Goal: Task Accomplishment & Management: Manage account settings

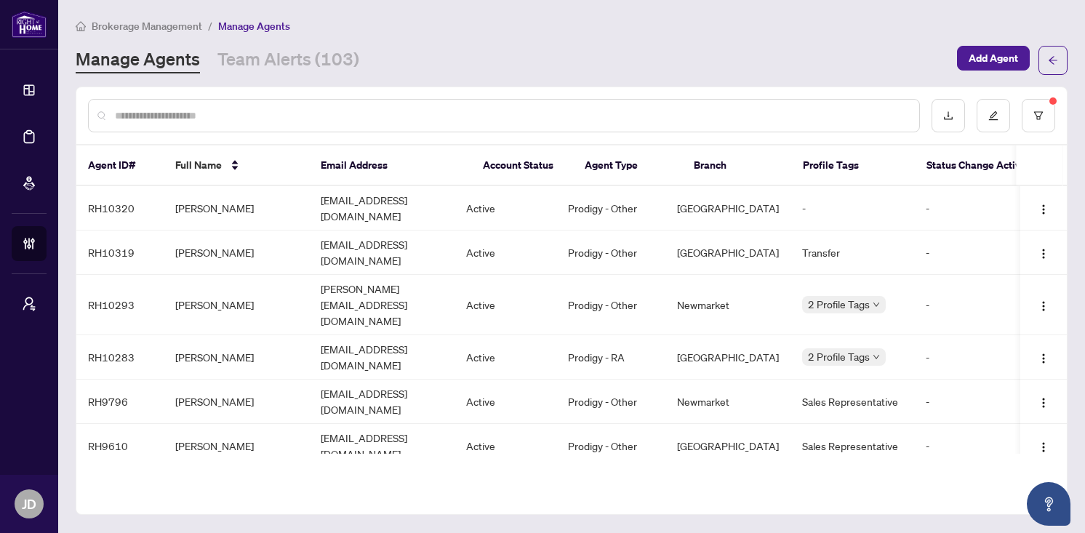
scroll to position [271, 0]
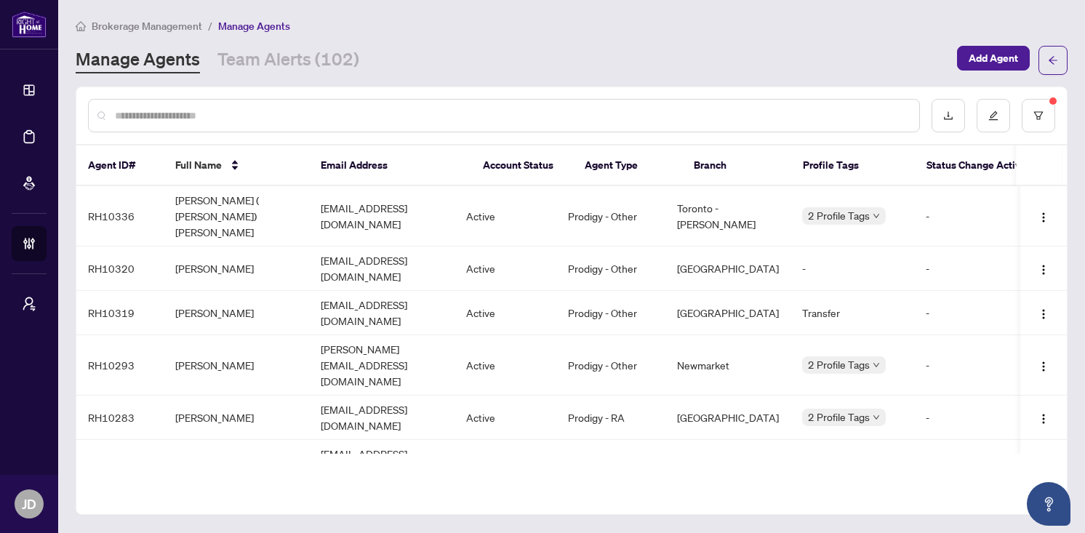
click at [735, 52] on div "Manage Agents Team Alerts (102)" at bounding box center [512, 60] width 873 height 26
click at [955, 117] on button "button" at bounding box center [948, 115] width 33 height 33
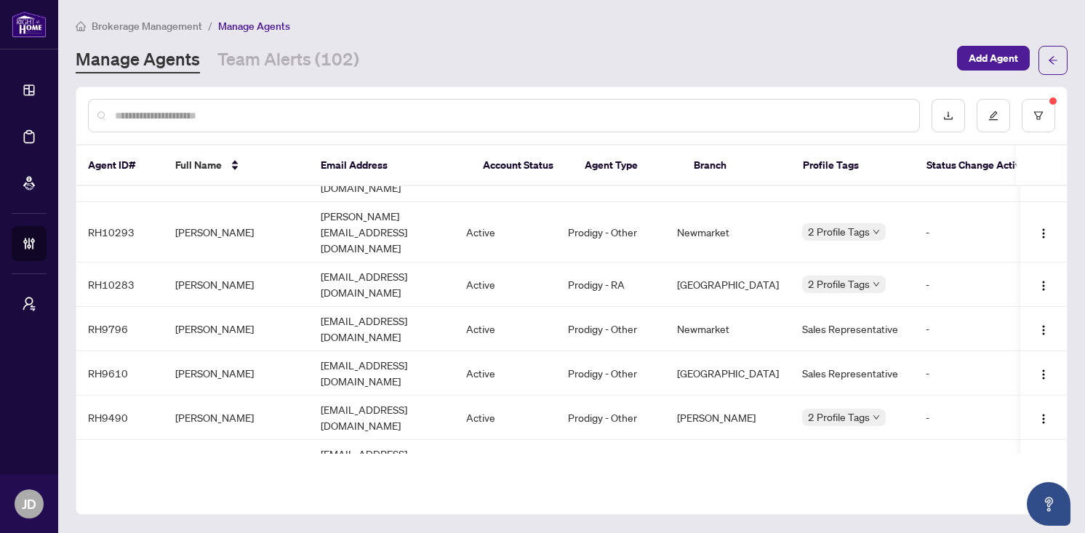
scroll to position [351, 0]
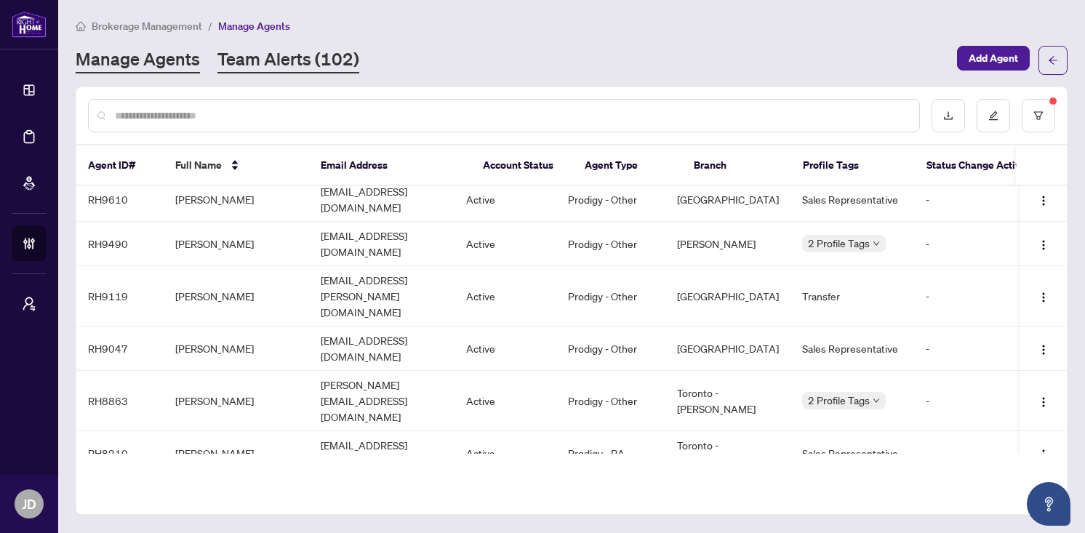
click at [264, 63] on link "Team Alerts (102)" at bounding box center [288, 60] width 142 height 26
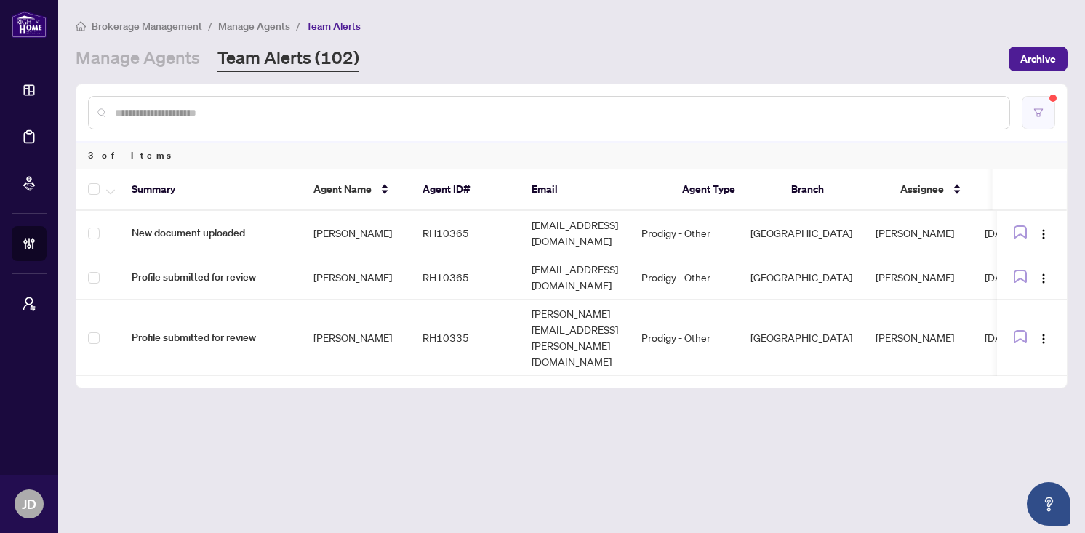
click at [1035, 111] on icon "filter" at bounding box center [1038, 113] width 10 height 10
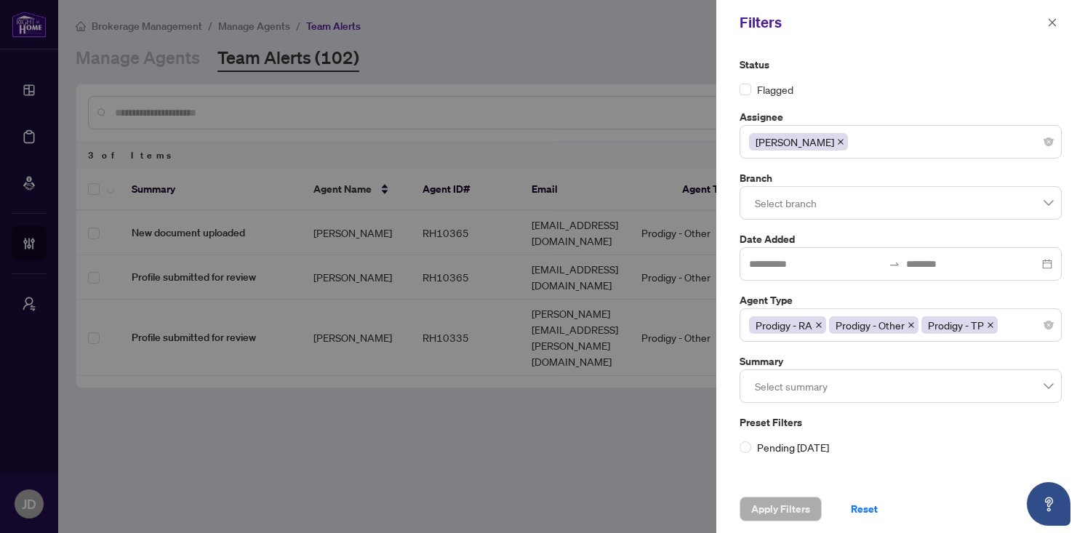
click at [838, 143] on icon "close" at bounding box center [841, 142] width 6 height 6
click at [553, 447] on div at bounding box center [542, 266] width 1085 height 533
click at [780, 504] on span "Apply Filters" at bounding box center [780, 508] width 59 height 23
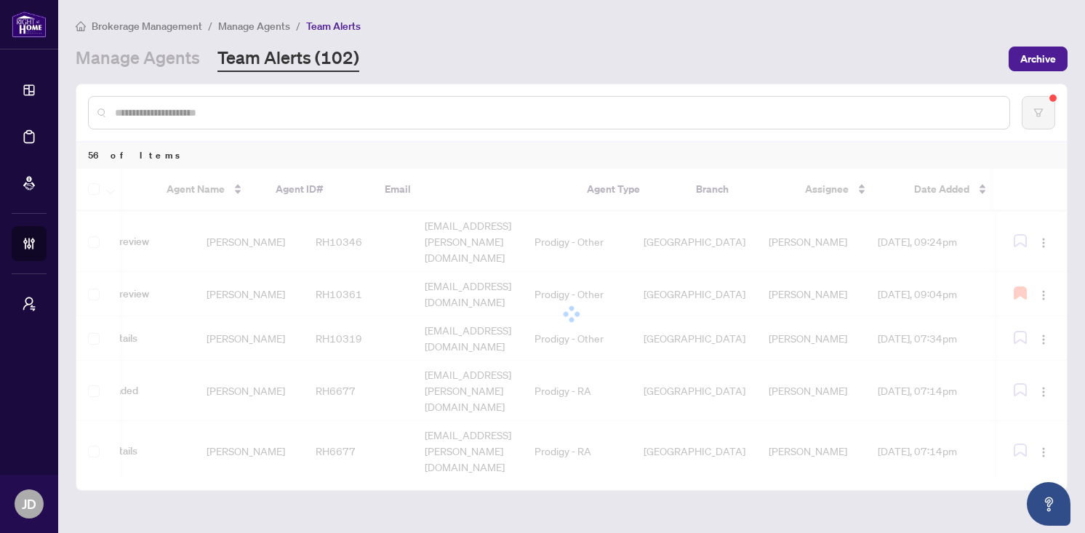
scroll to position [625, 147]
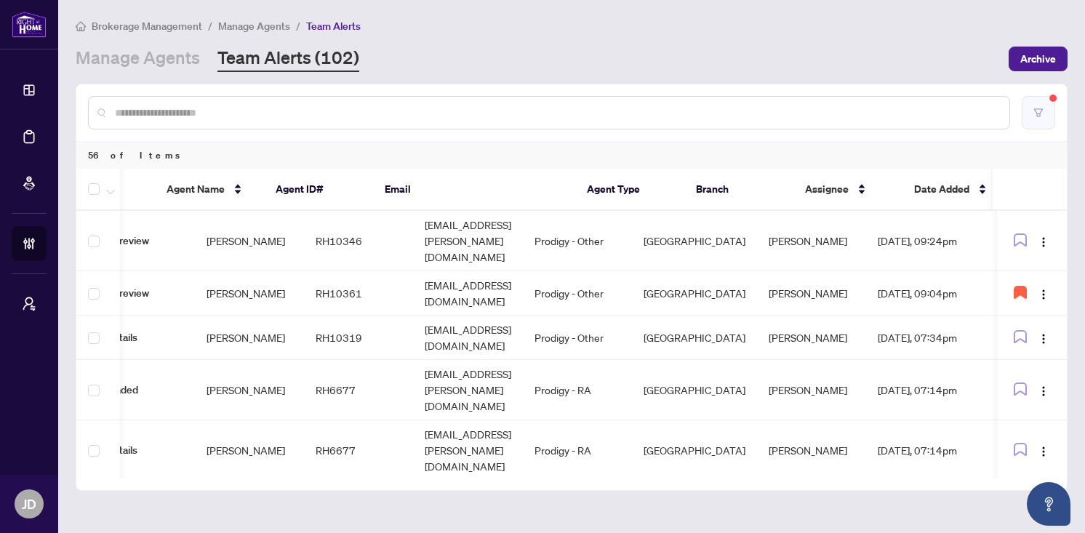
click at [1041, 113] on icon "filter" at bounding box center [1038, 113] width 10 height 10
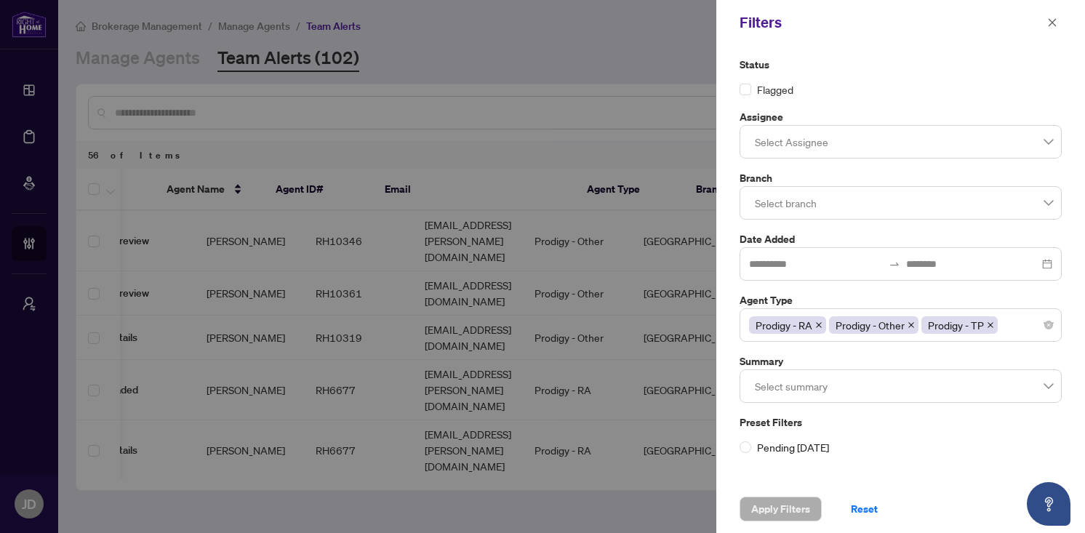
click at [892, 129] on div at bounding box center [900, 142] width 303 height 26
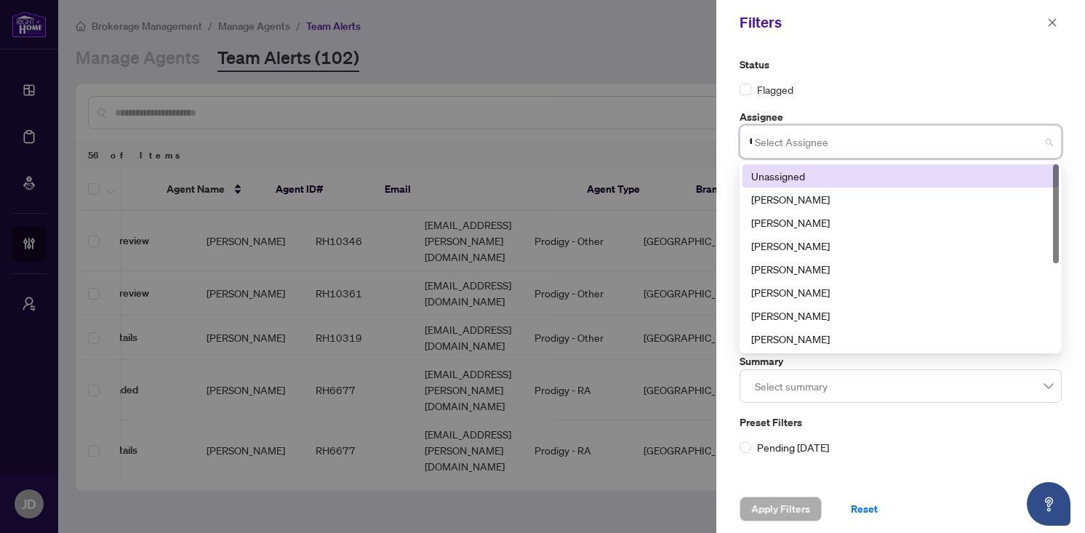
type input "***"
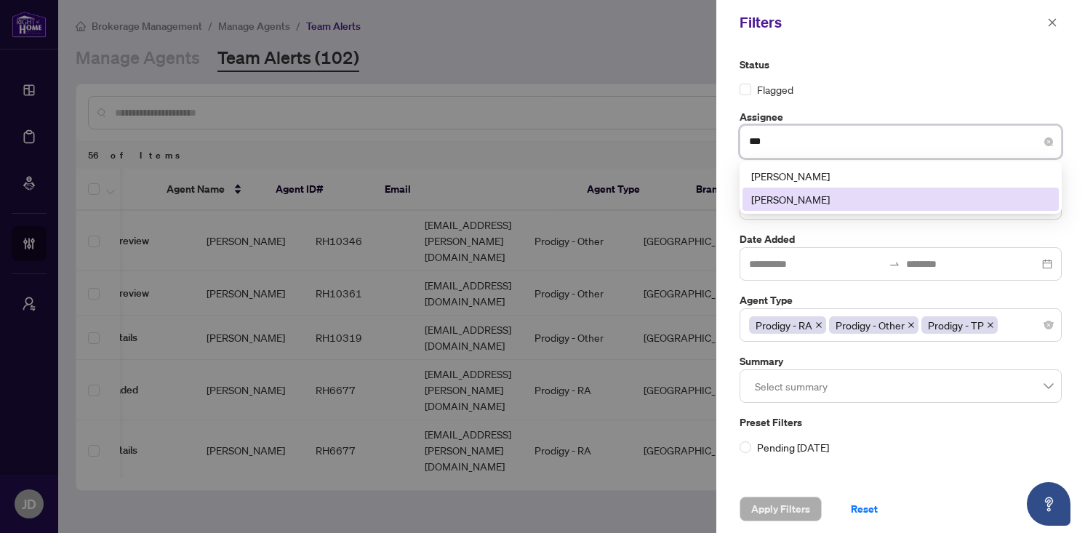
click at [836, 195] on div "joshua dunn" at bounding box center [900, 199] width 299 height 16
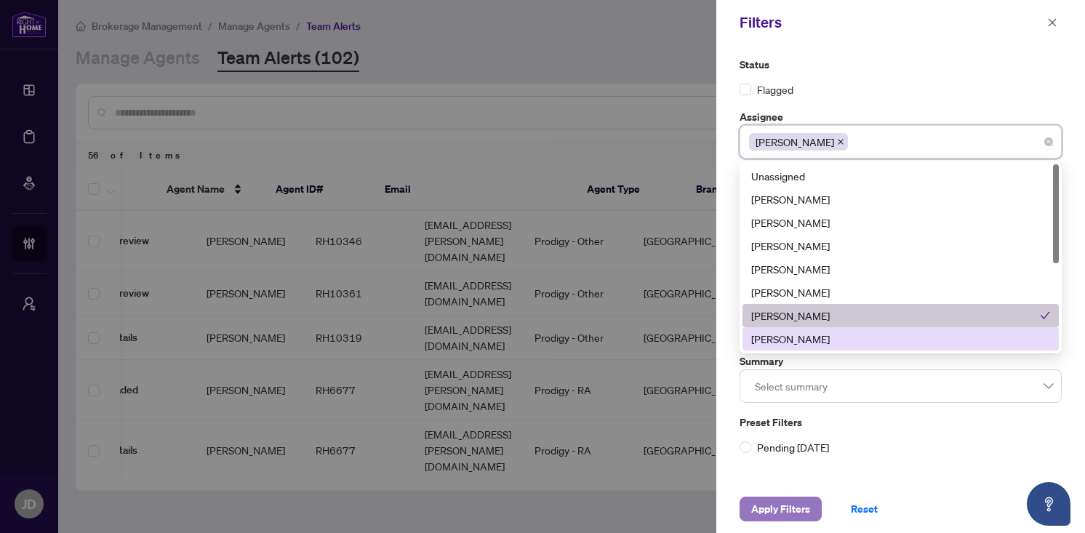
click at [774, 510] on span "Apply Filters" at bounding box center [780, 508] width 59 height 23
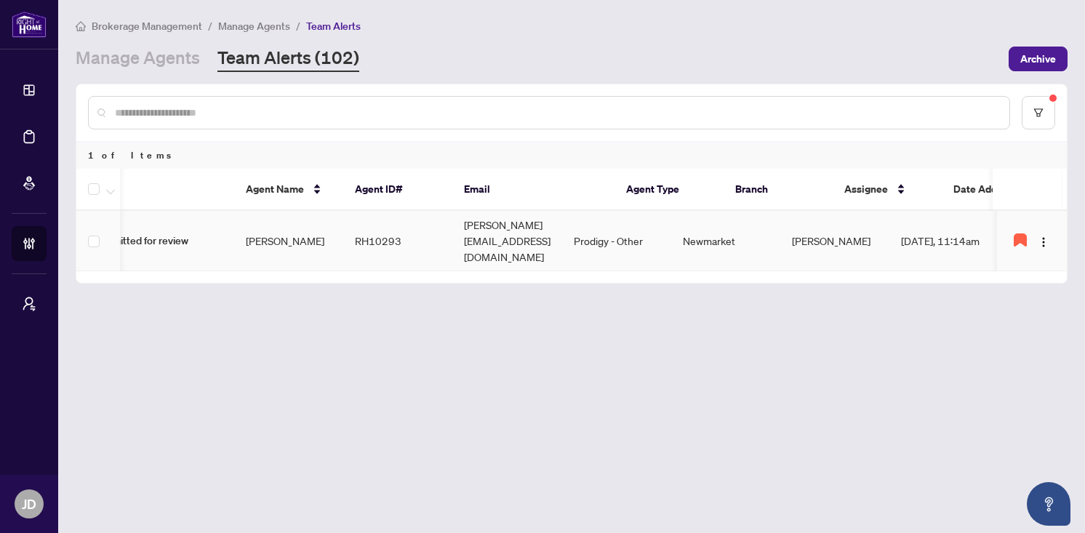
scroll to position [0, 0]
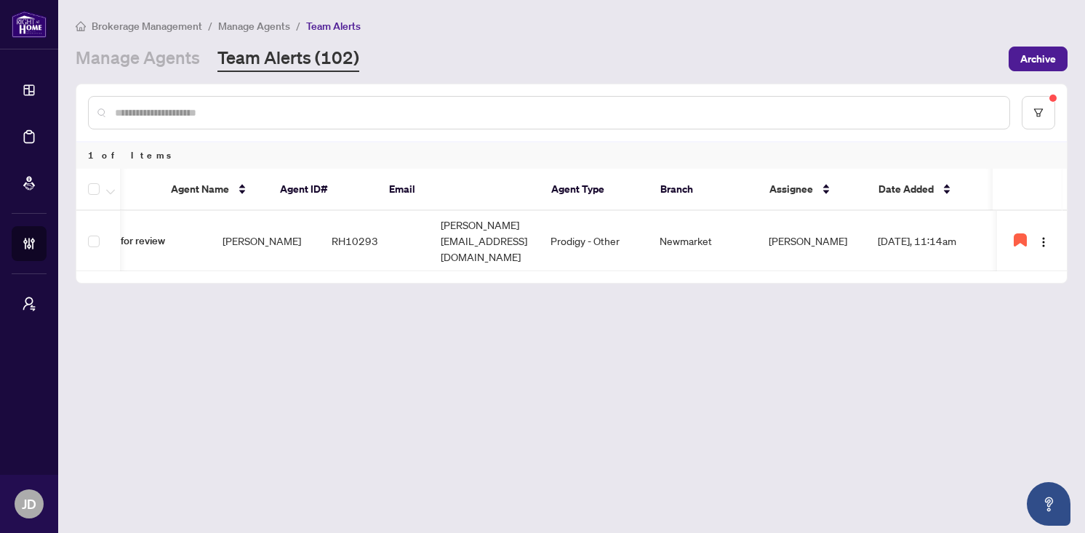
click at [423, 336] on main "Brokerage Management / Manage Agents / Team Alerts Manage Agents Team Alerts (1…" at bounding box center [571, 266] width 1027 height 533
drag, startPoint x: 809, startPoint y: 258, endPoint x: 651, endPoint y: 269, distance: 158.2
click at [651, 269] on div "Summary Agent Name Agent ID# Email Agent Type Branch Assignee Date Added Profil…" at bounding box center [571, 226] width 991 height 114
click at [1046, 116] on button "button" at bounding box center [1038, 112] width 33 height 33
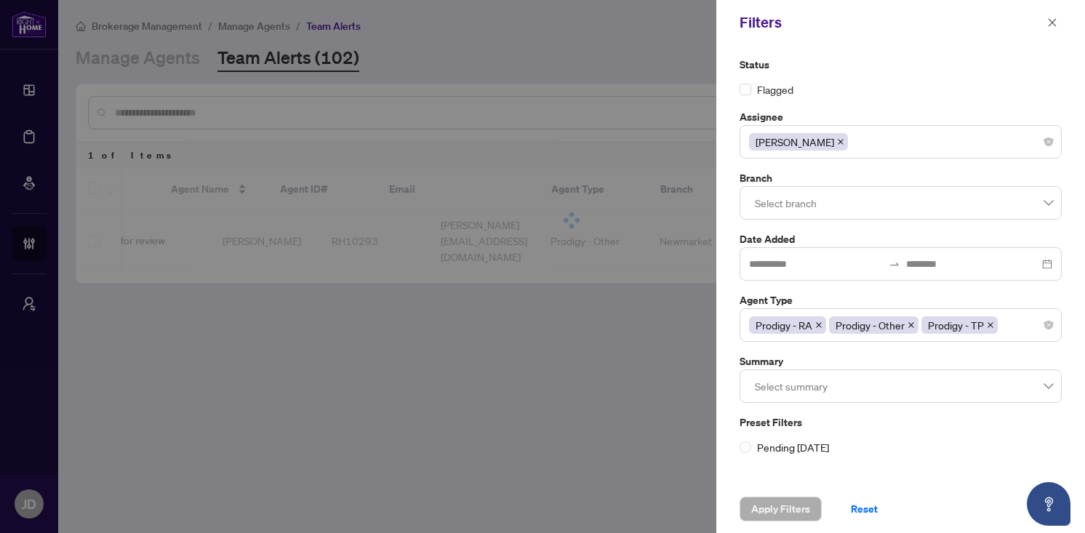
scroll to position [0, 132]
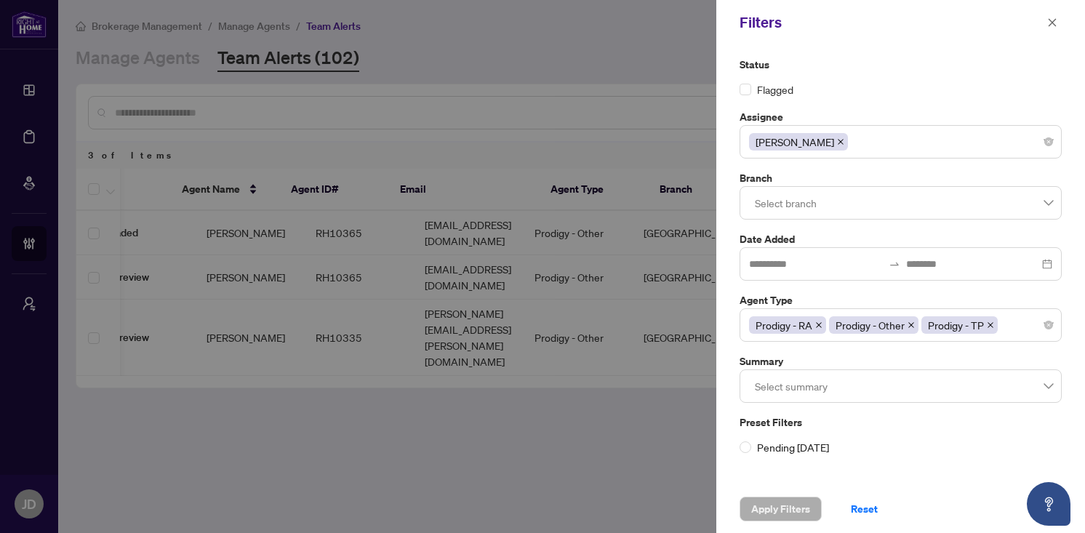
click at [837, 138] on icon "close" at bounding box center [840, 141] width 7 height 7
click at [776, 519] on span "Apply Filters" at bounding box center [780, 508] width 59 height 23
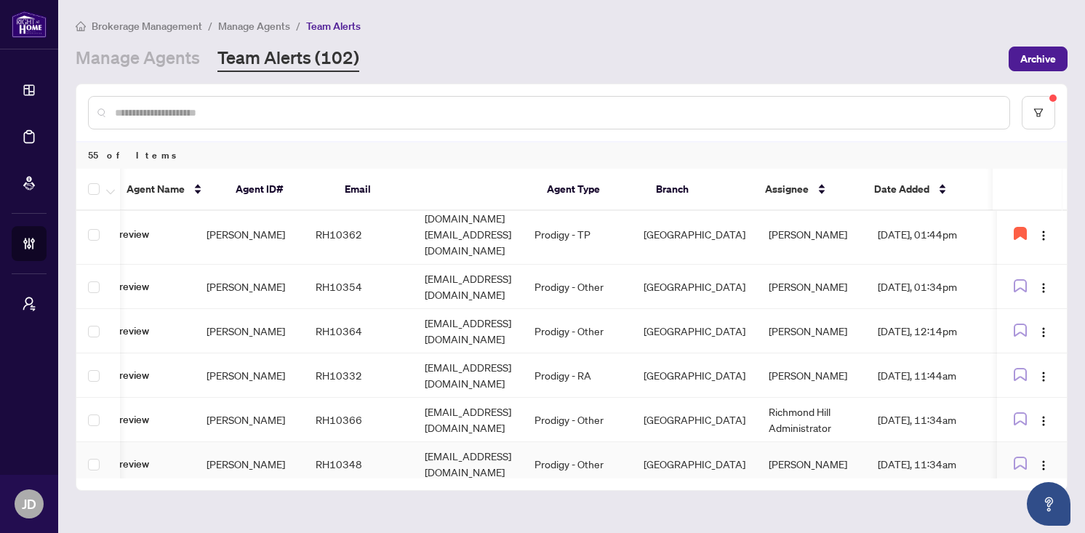
scroll to position [0, 187]
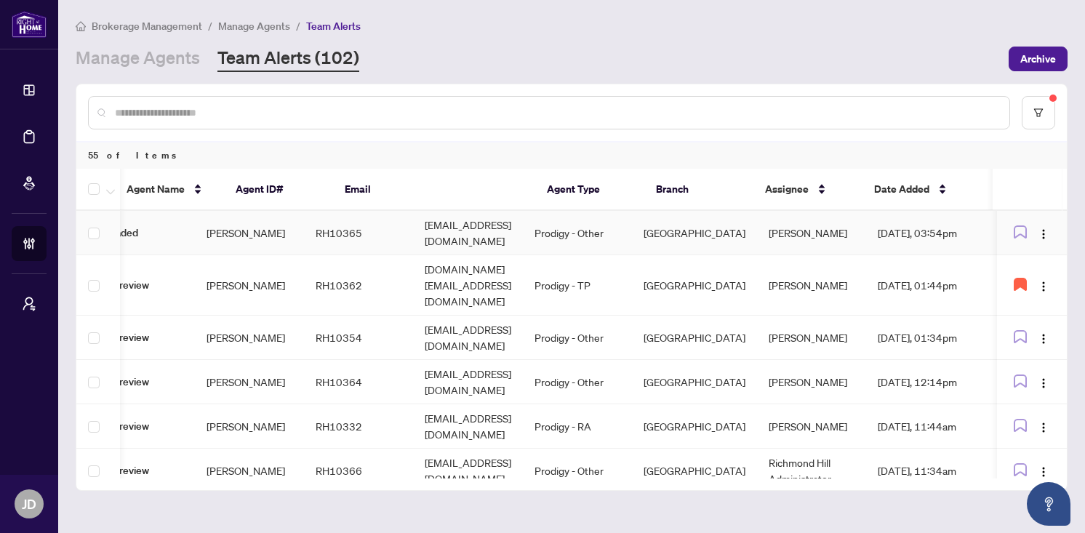
click at [806, 230] on td "Joseph Andrada" at bounding box center [811, 233] width 109 height 44
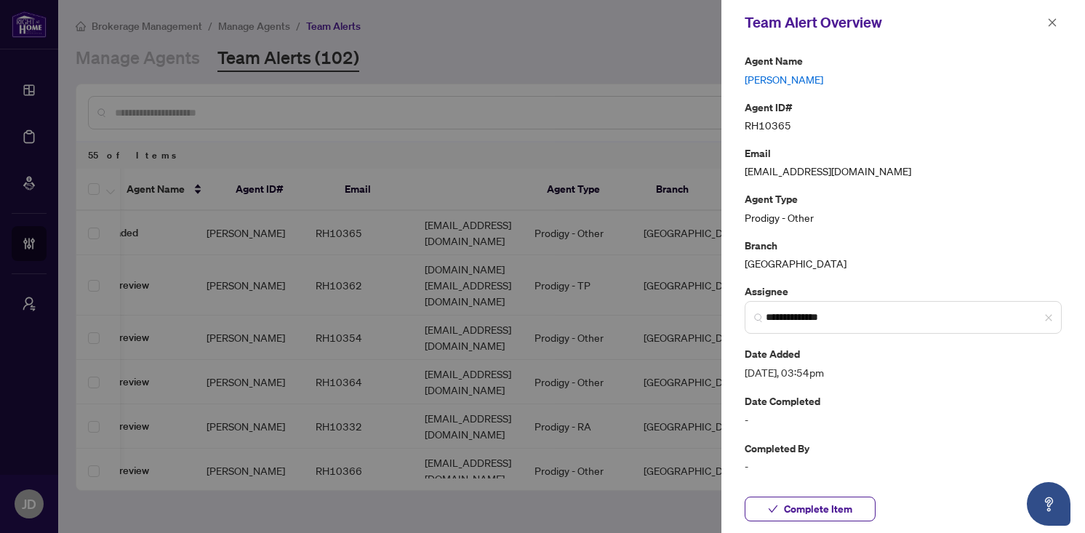
scroll to position [0, 0]
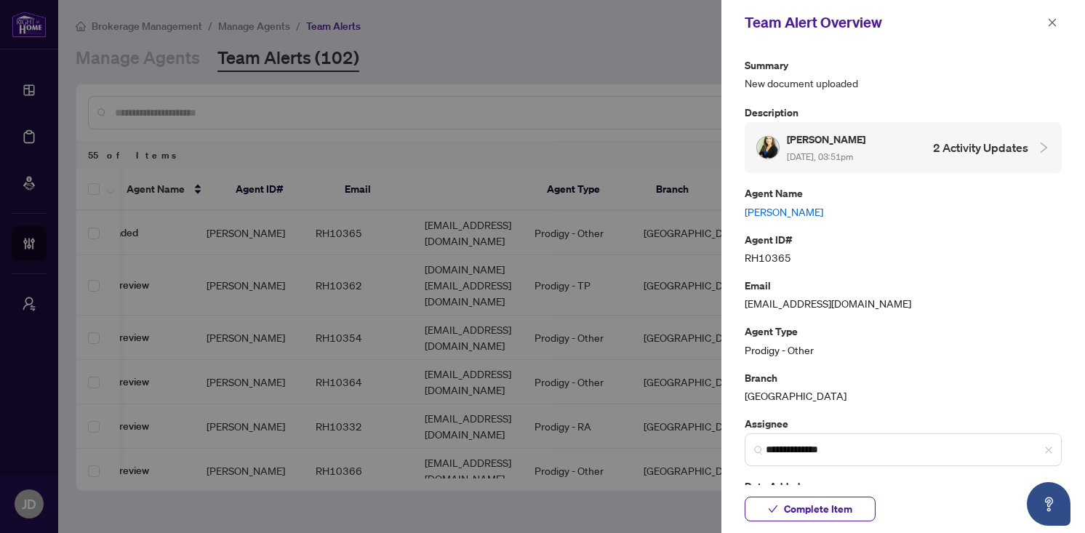
click at [1046, 145] on div "Lima Akbar Aug/16/2025, 03:51pm 2 Activity Updates" at bounding box center [903, 147] width 317 height 51
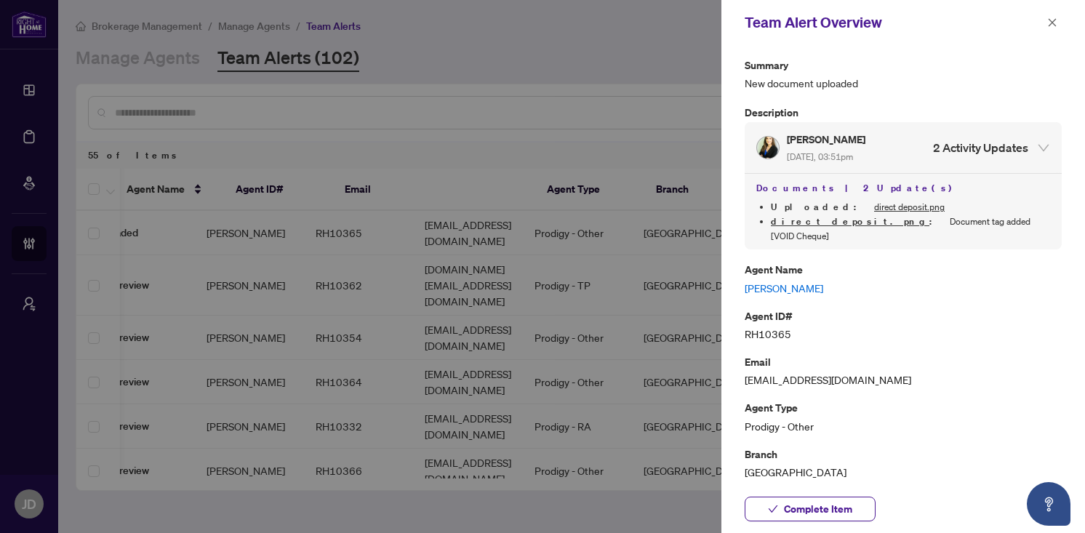
click at [1031, 140] on div at bounding box center [1039, 148] width 22 height 16
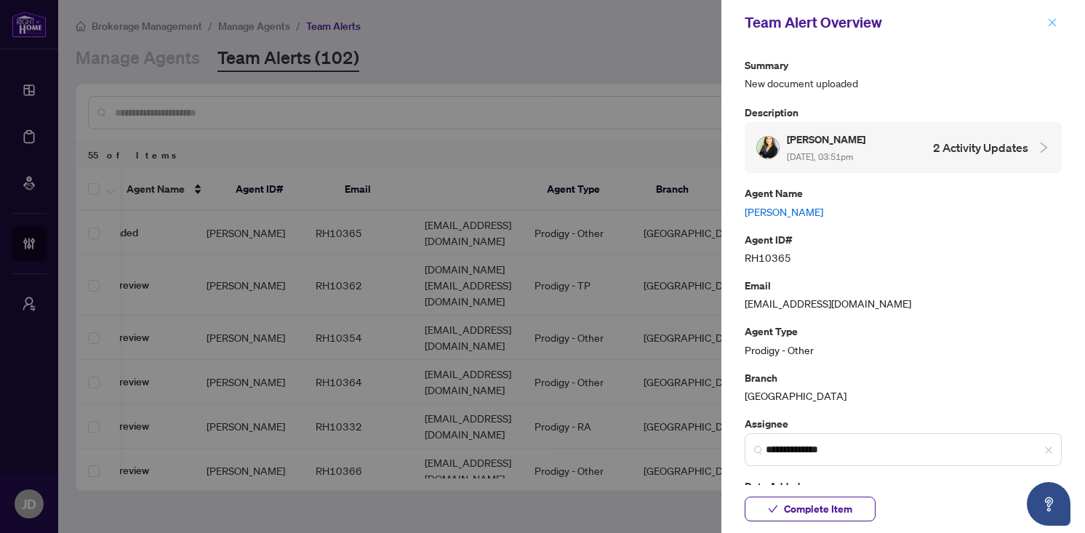
click at [1054, 23] on icon "close" at bounding box center [1052, 22] width 10 height 10
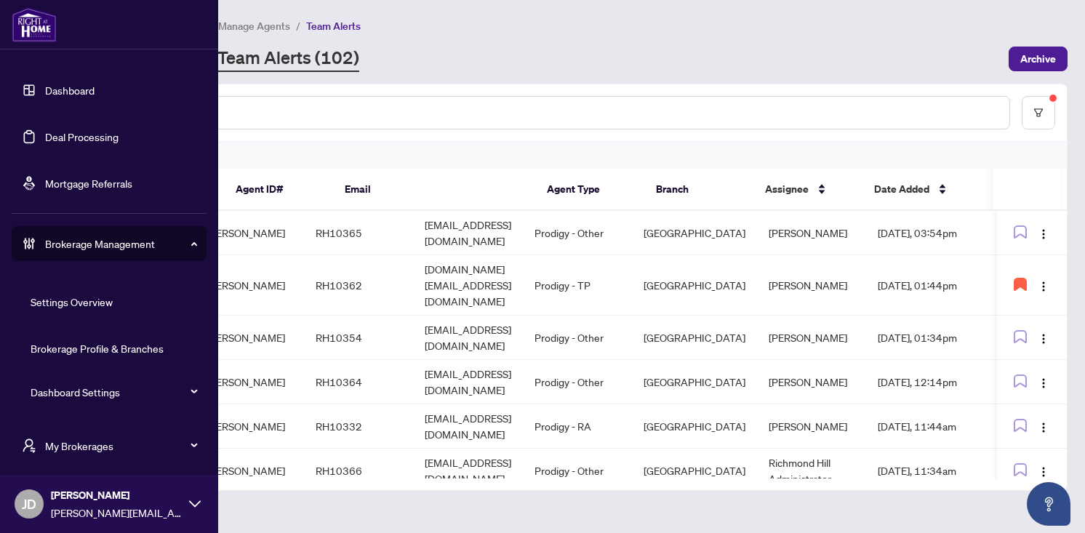
scroll to position [127, 0]
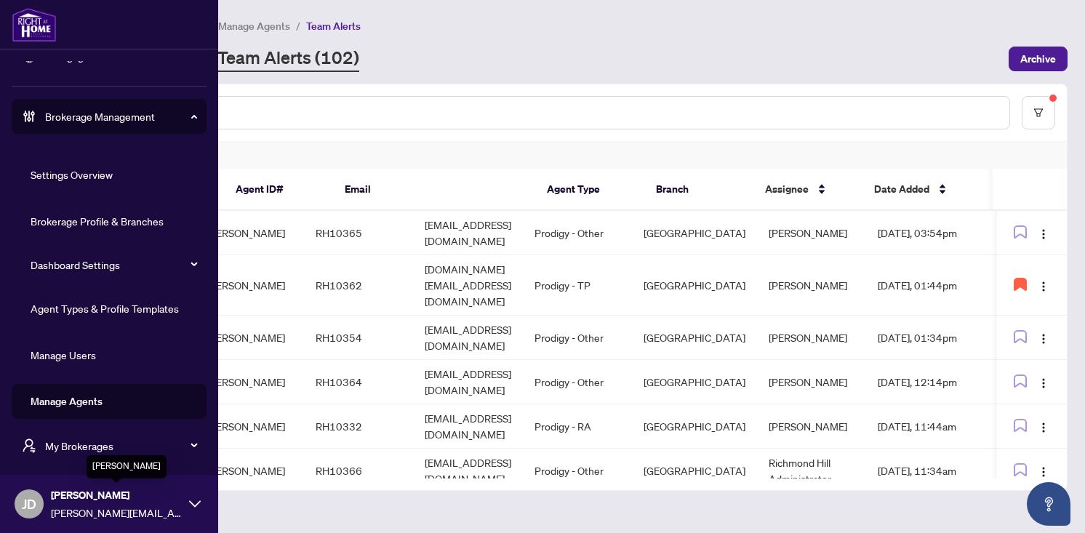
click at [81, 500] on span "joshua dunn" at bounding box center [116, 495] width 131 height 16
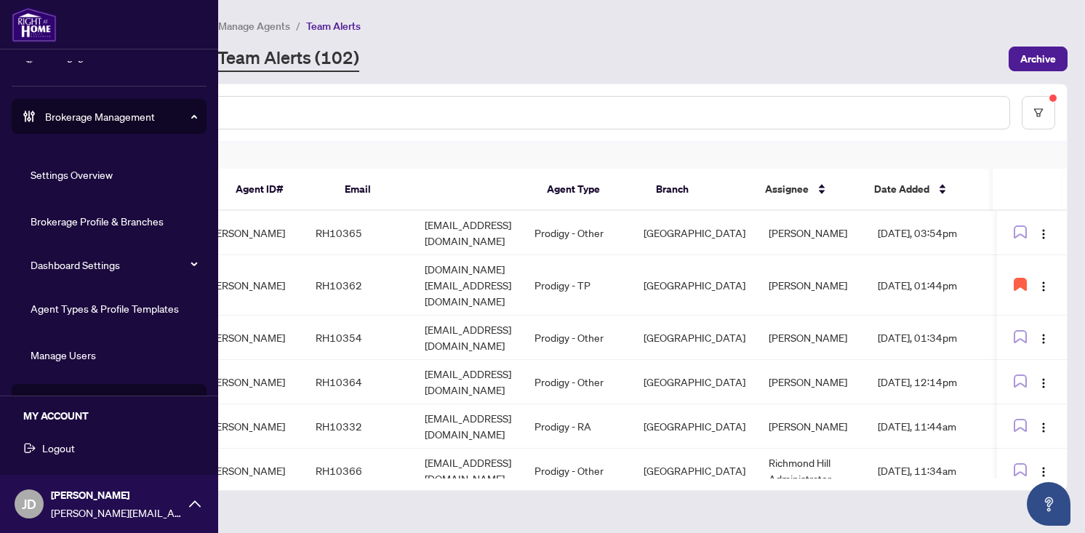
click at [52, 452] on span "Logout" at bounding box center [58, 447] width 33 height 23
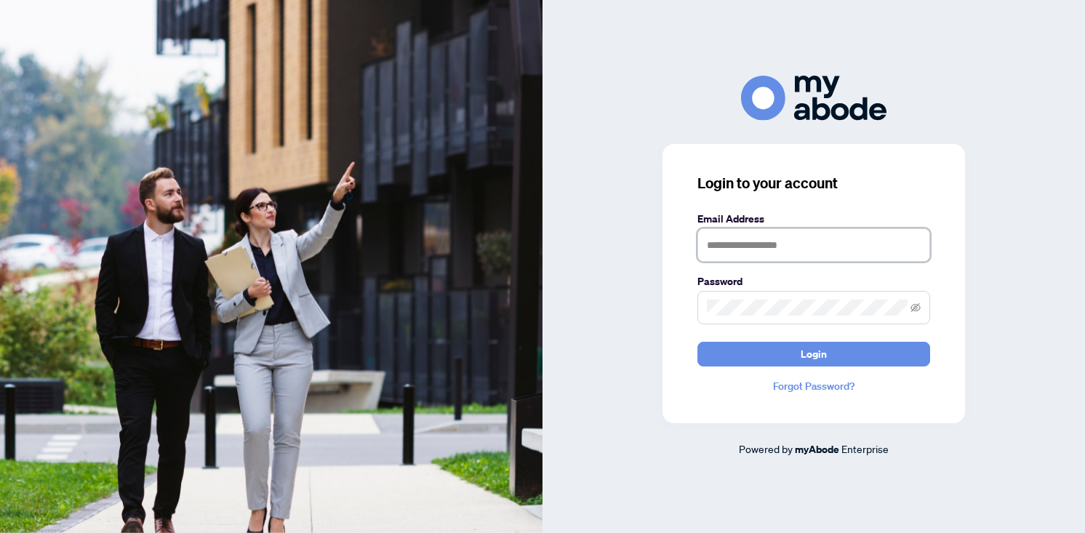
click at [752, 236] on input "text" at bounding box center [813, 244] width 233 height 33
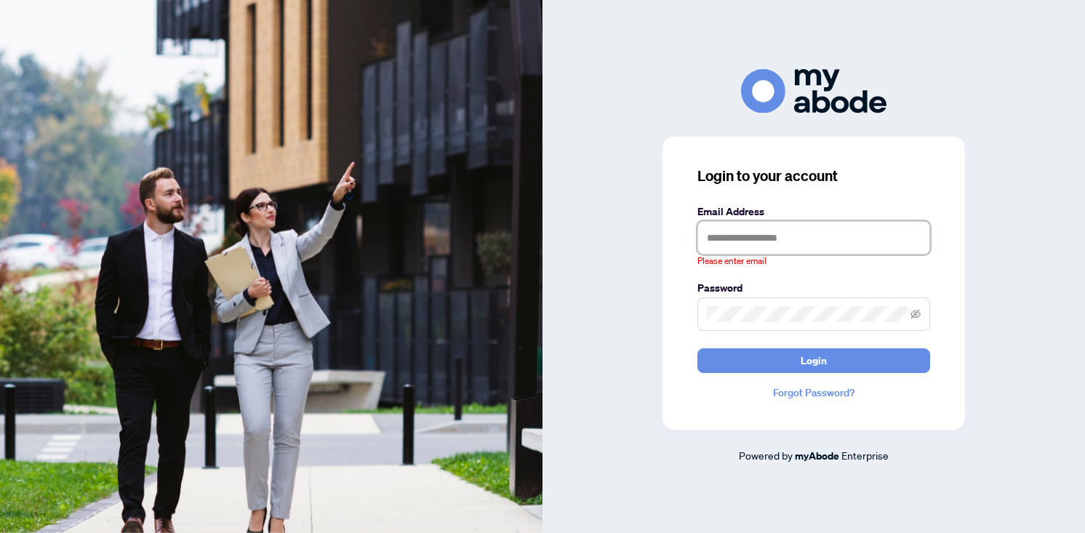
type input "**********"
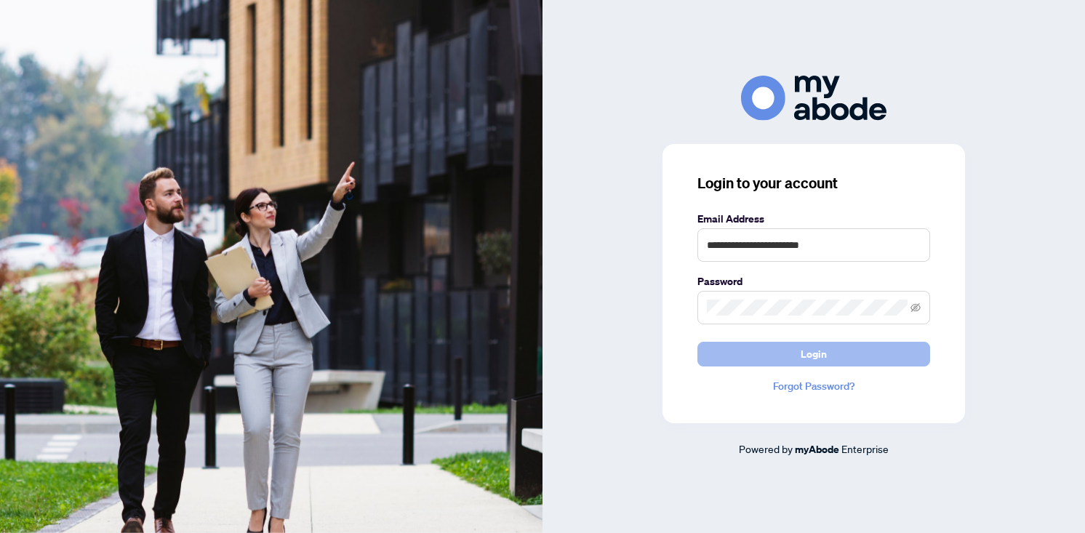
click at [833, 355] on button "Login" at bounding box center [813, 354] width 233 height 25
